Goal: Check status: Check status

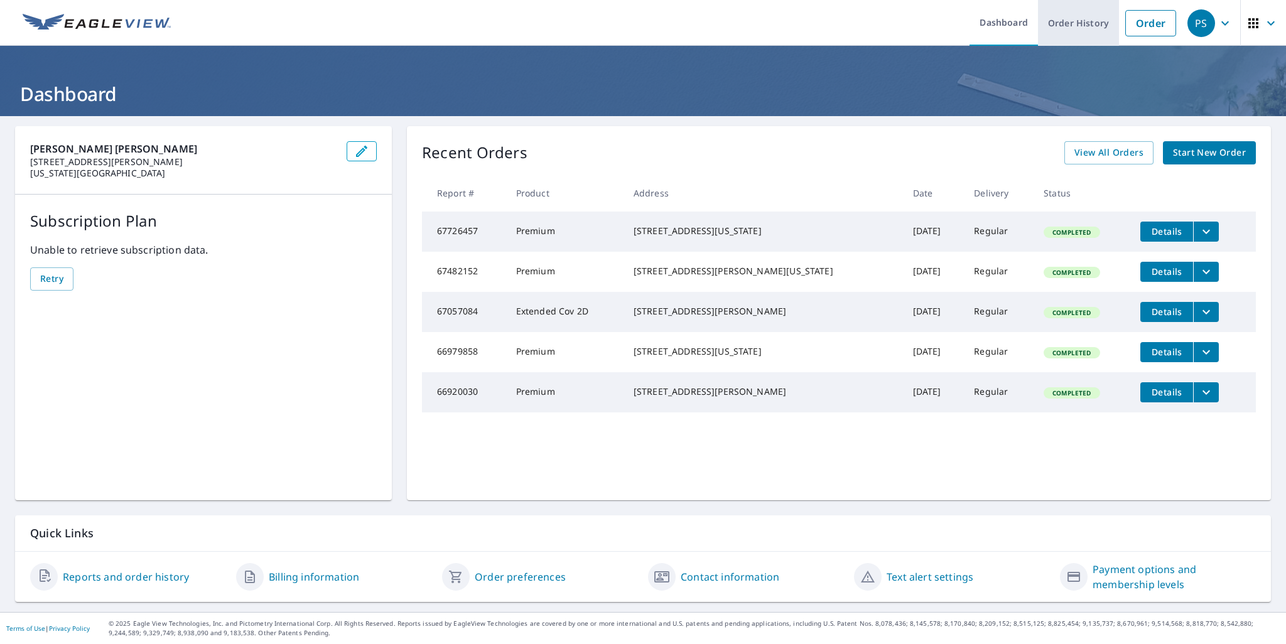
click at [1065, 21] on link "Order History" at bounding box center [1078, 23] width 81 height 46
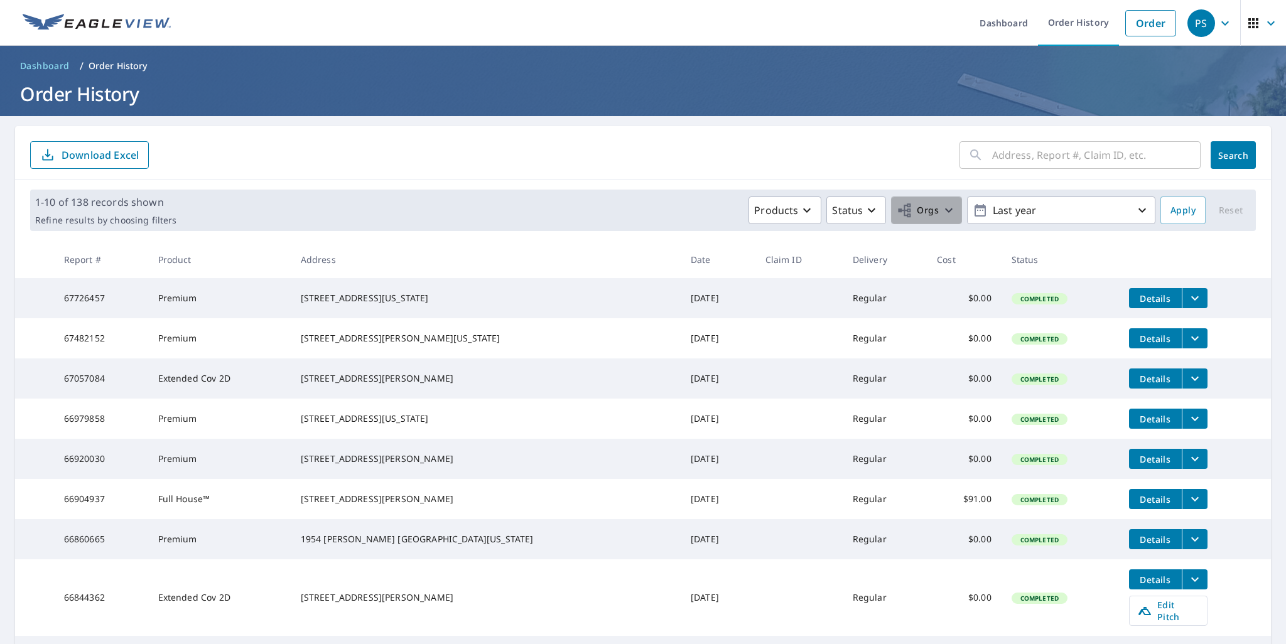
click at [941, 210] on icon "button" at bounding box center [948, 210] width 15 height 15
click at [666, 286] on input "[PERSON_NAME] [PERSON_NAME]" at bounding box center [672, 282] width 15 height 15
checkbox input "true"
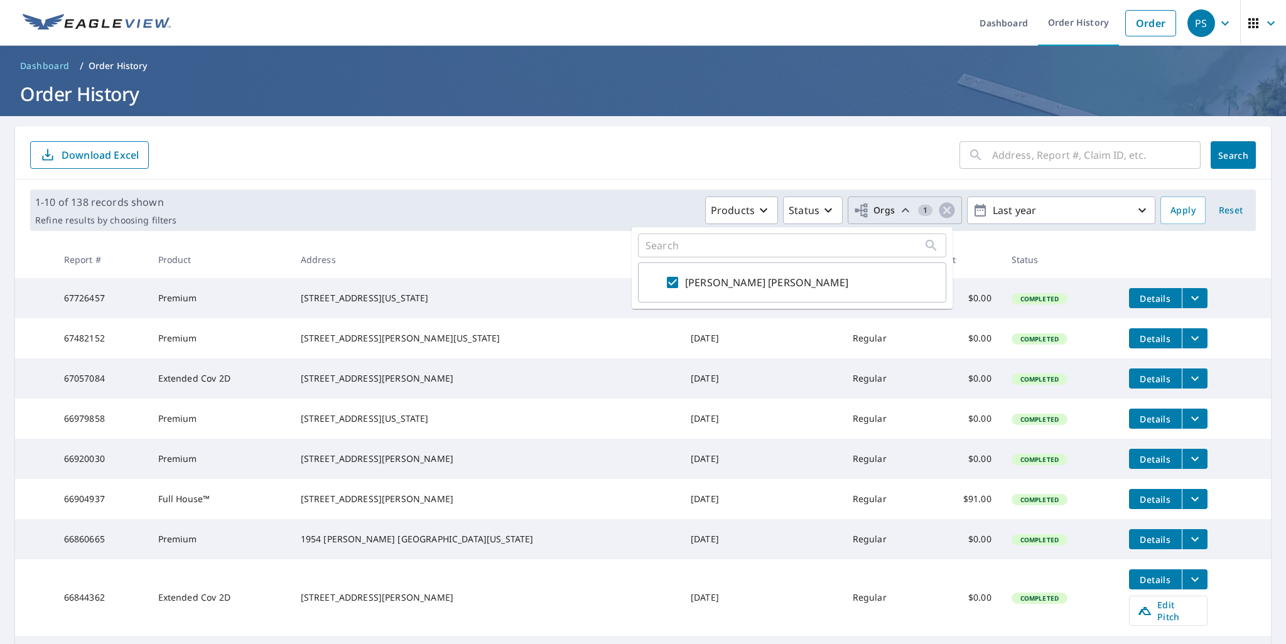
click at [1087, 156] on input "text" at bounding box center [1096, 154] width 208 height 35
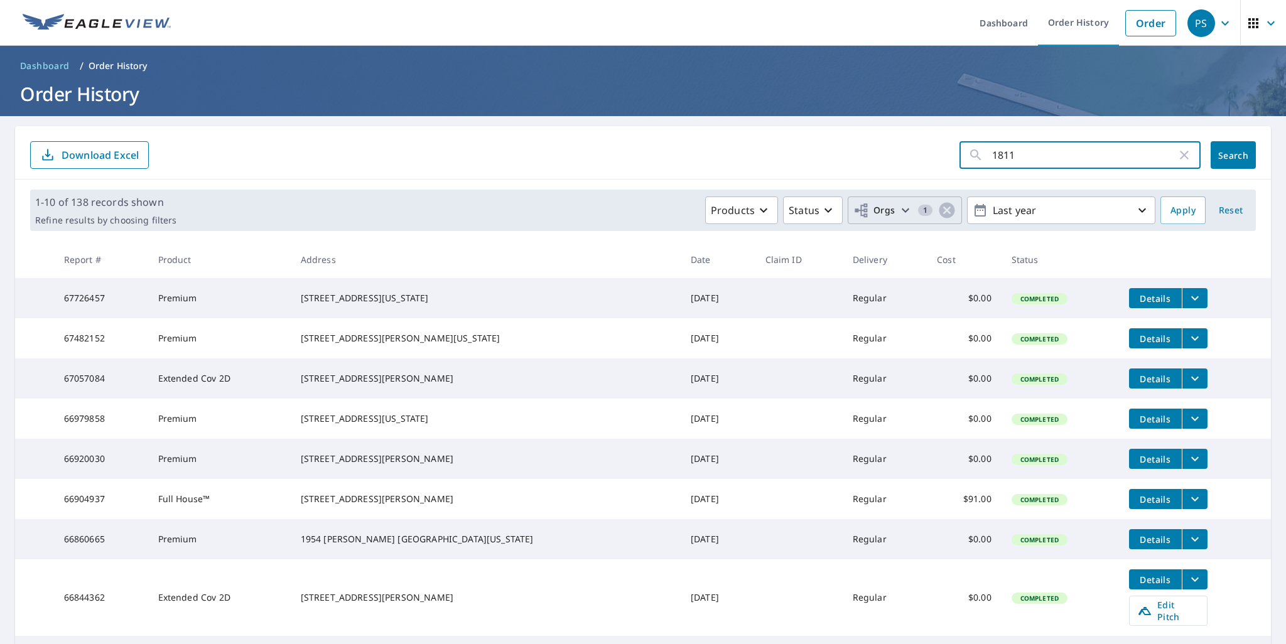
type input "1811"
click at [1220, 154] on span "Search" at bounding box center [1232, 155] width 25 height 12
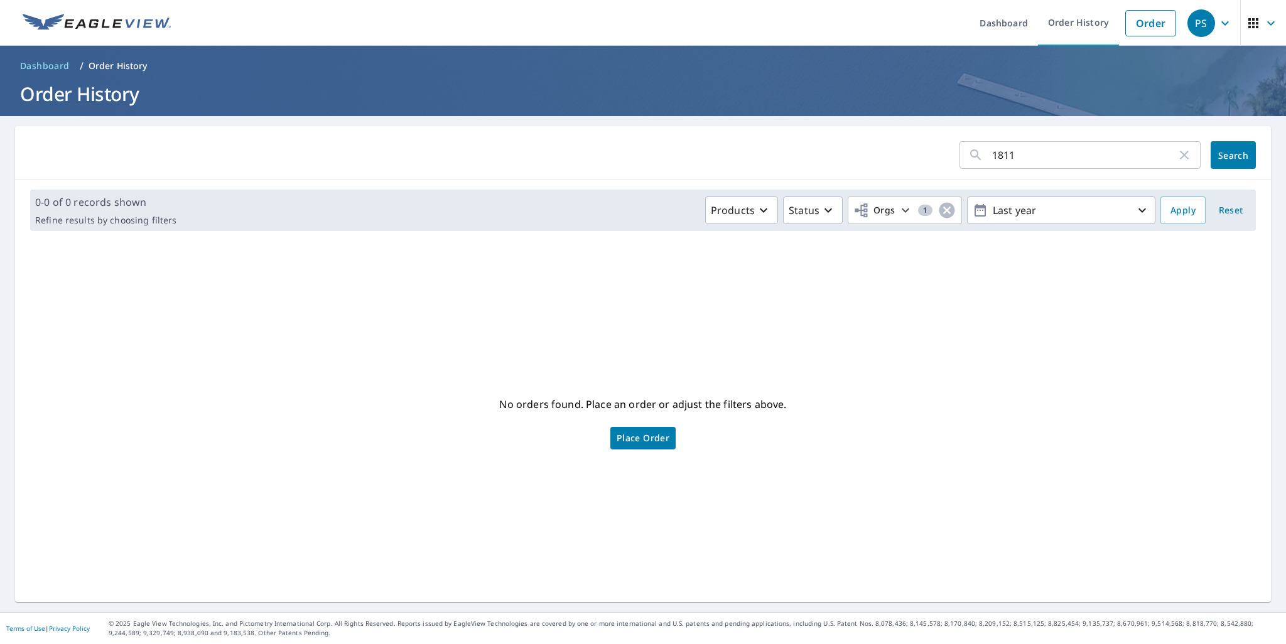
click at [1041, 153] on input "1811" at bounding box center [1084, 154] width 185 height 35
type input "[STREET_ADDRESS]"
click at [1225, 158] on span "Search" at bounding box center [1232, 155] width 25 height 12
click at [1041, 153] on input "[STREET_ADDRESS]" at bounding box center [1084, 154] width 185 height 35
type input "1"
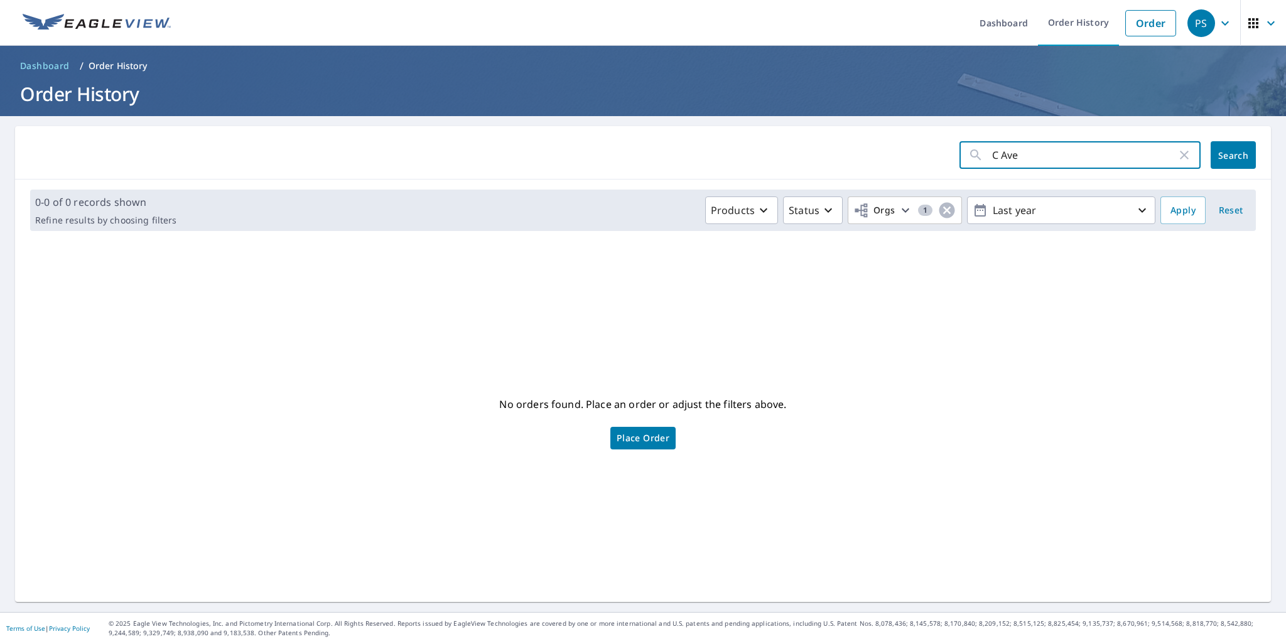
type input "C Ave"
click at [1233, 161] on button "Search" at bounding box center [1232, 155] width 45 height 28
click at [1048, 161] on input "C Ave" at bounding box center [1084, 154] width 185 height 35
type input "C"
type input "[GEOGRAPHIC_DATA]"
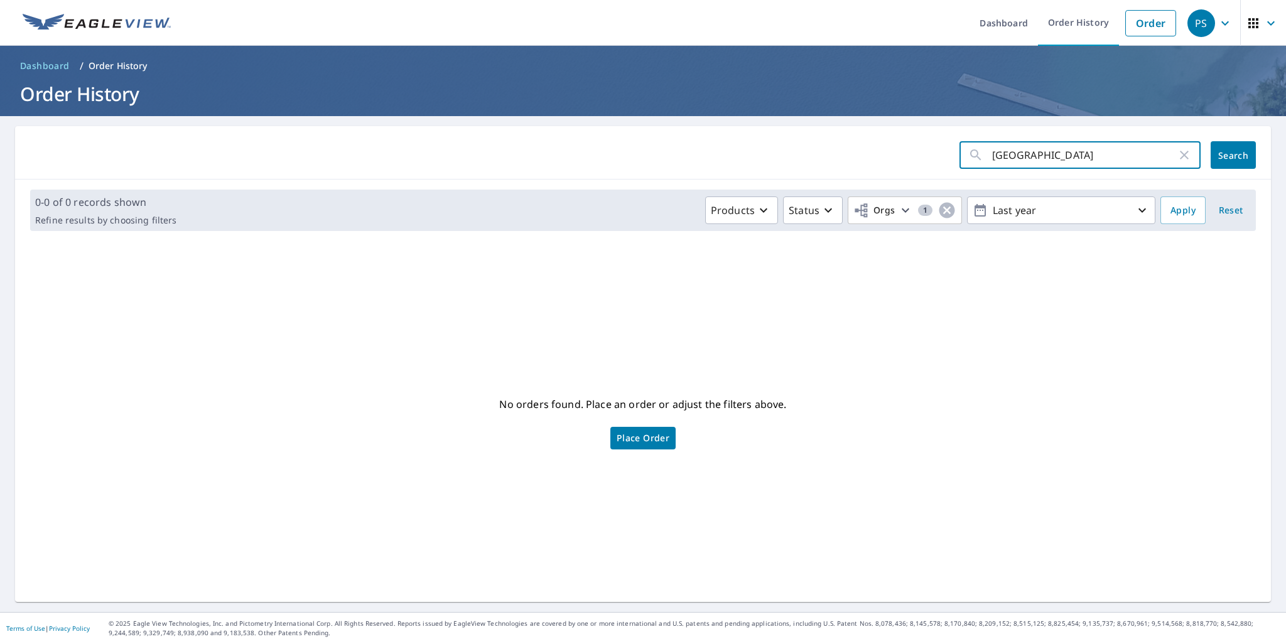
click button "Search" at bounding box center [1232, 155] width 45 height 28
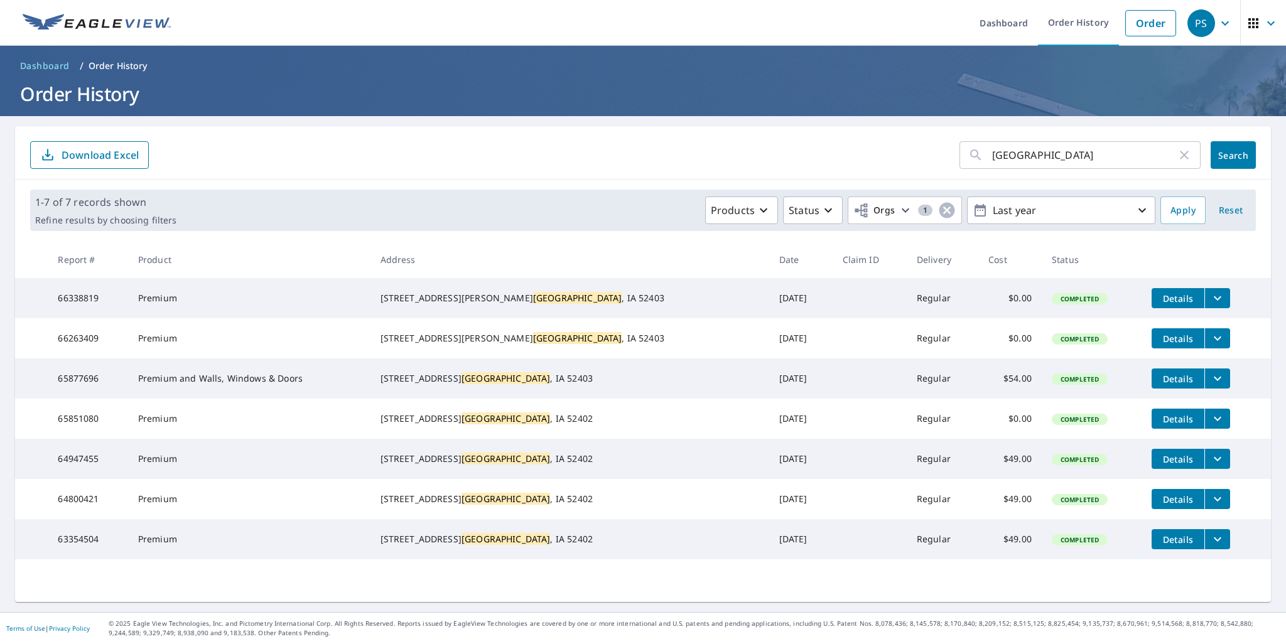
click at [1097, 159] on input "[GEOGRAPHIC_DATA]" at bounding box center [1084, 154] width 185 height 35
type input "c"
click at [1022, 154] on input "text" at bounding box center [1096, 154] width 208 height 35
type input "C Ave"
click at [1223, 154] on span "Search" at bounding box center [1232, 155] width 25 height 12
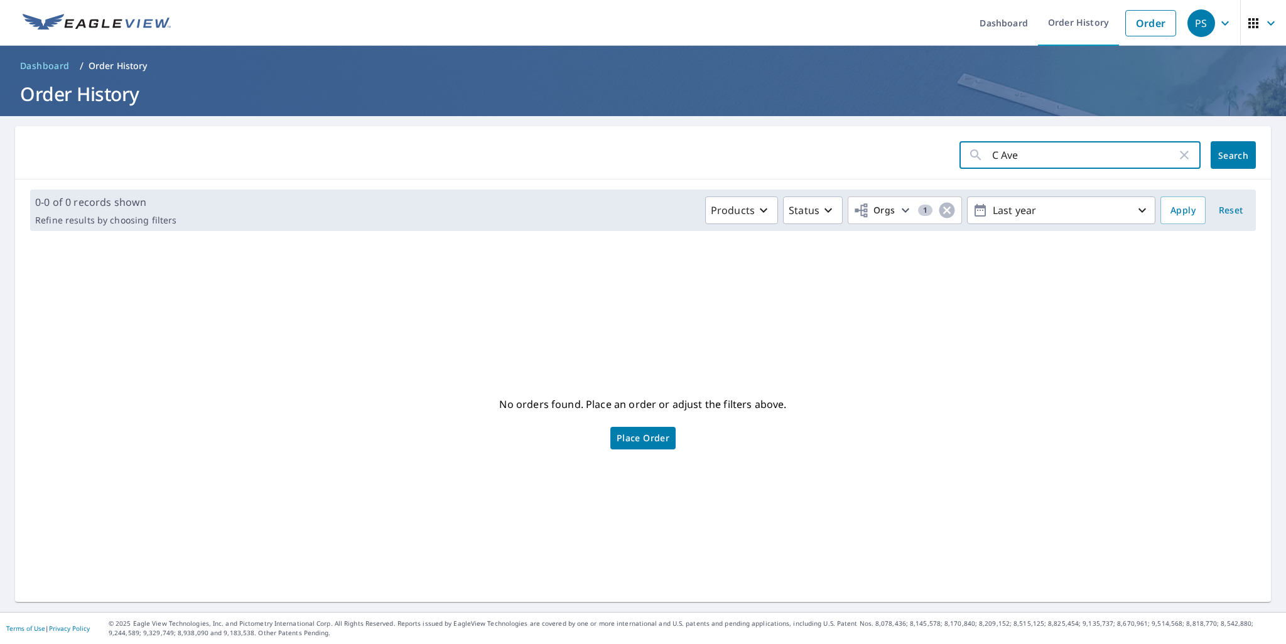
click at [1051, 144] on input "C Ave" at bounding box center [1084, 154] width 185 height 35
click at [1134, 209] on icon "button" at bounding box center [1141, 210] width 15 height 15
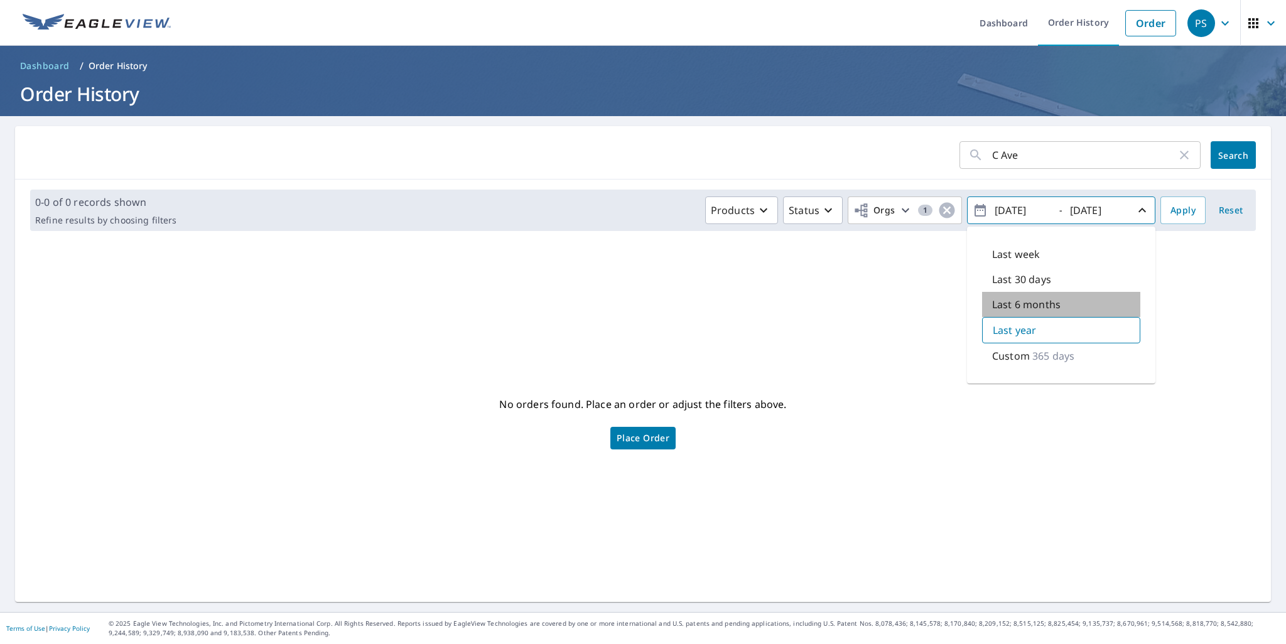
click at [1037, 302] on p "Last 6 months" at bounding box center [1026, 304] width 68 height 15
type input "[DATE]"
click at [1228, 149] on span "Search" at bounding box center [1232, 155] width 25 height 12
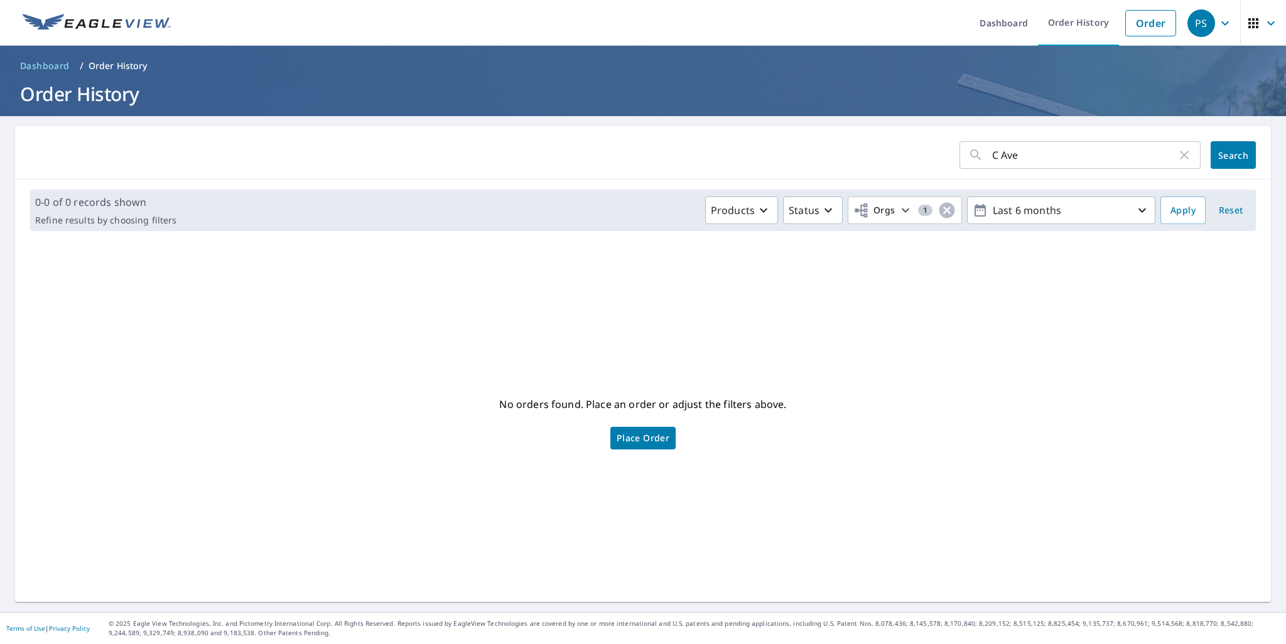
click at [1041, 153] on input "C Ave" at bounding box center [1084, 154] width 185 height 35
type input "C"
type input "1811"
click at [1220, 159] on span "Search" at bounding box center [1232, 155] width 25 height 12
click at [1186, 210] on button "Apply" at bounding box center [1182, 210] width 45 height 28
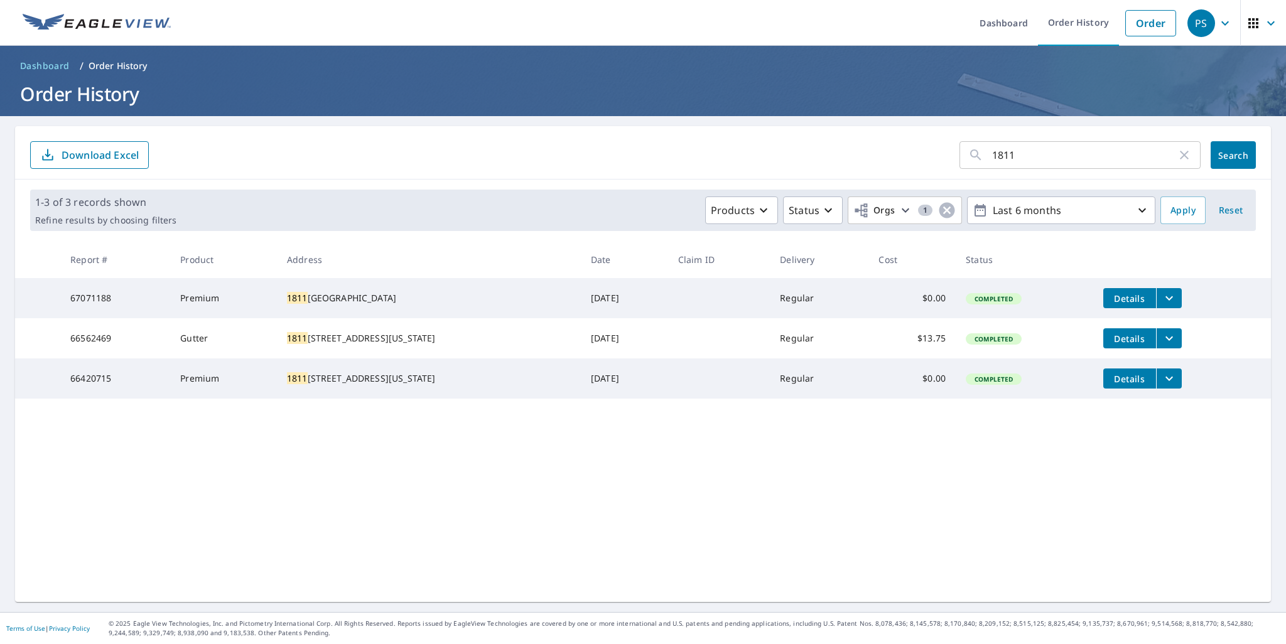
click at [1161, 299] on icon "filesDropdownBtn-67071188" at bounding box center [1168, 298] width 15 height 15
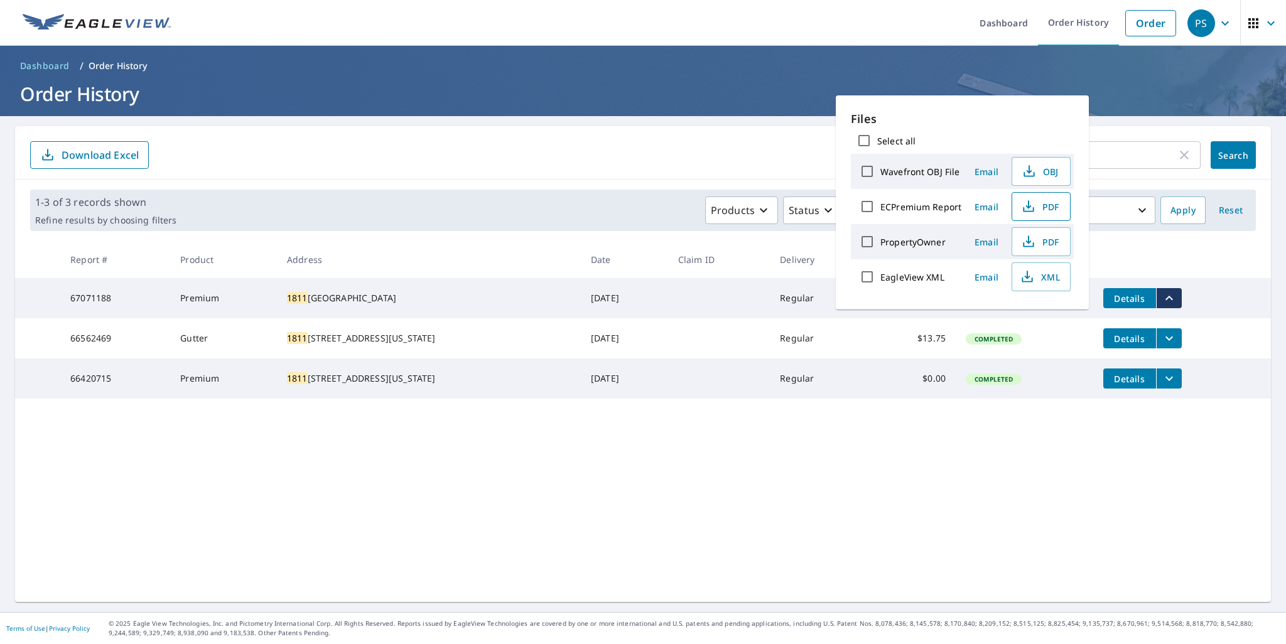
click at [1048, 208] on span "PDF" at bounding box center [1039, 206] width 40 height 15
